Goal: Register for event/course

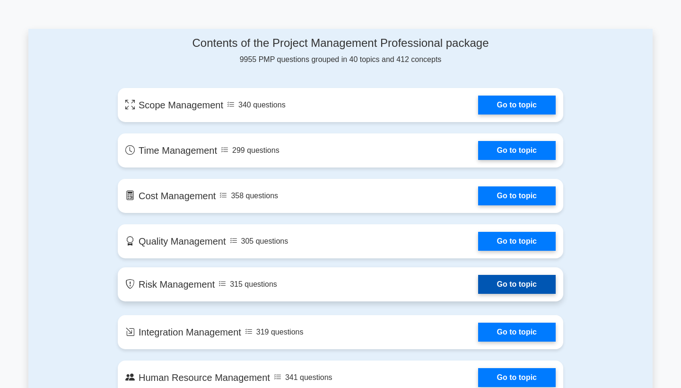
scroll to position [455, 0]
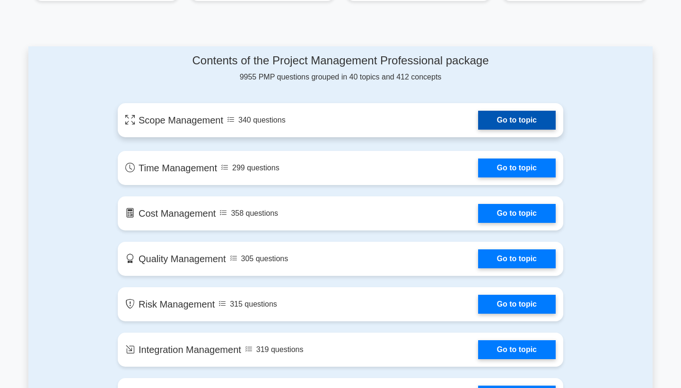
click at [495, 113] on link "Go to topic" at bounding box center [517, 120] width 78 height 19
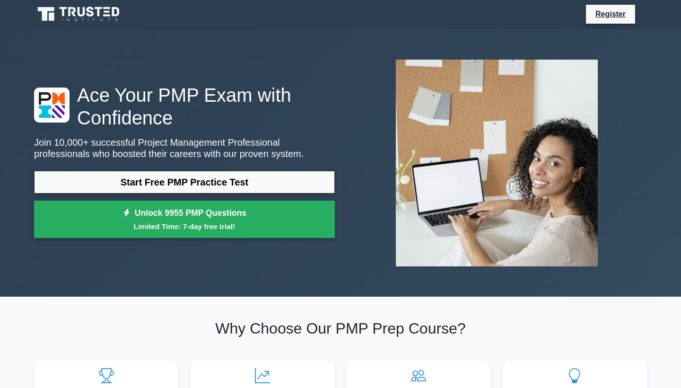
scroll to position [1, 0]
click at [620, 10] on link "Register" at bounding box center [610, 14] width 42 height 12
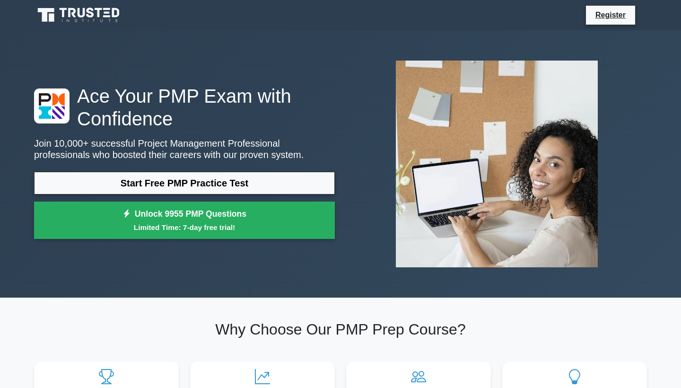
scroll to position [0, 0]
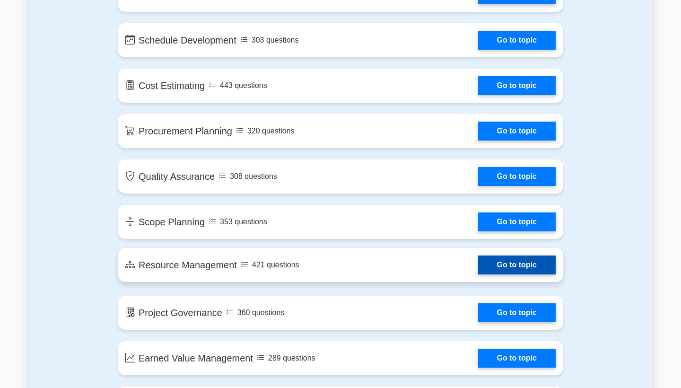
scroll to position [1046, 0]
